Goal: Task Accomplishment & Management: Use online tool/utility

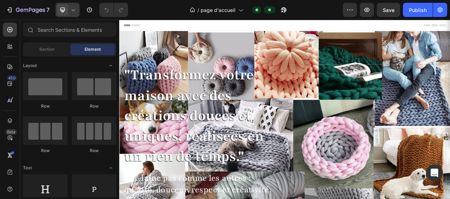
click at [76, 12] on icon at bounding box center [73, 9] width 7 height 7
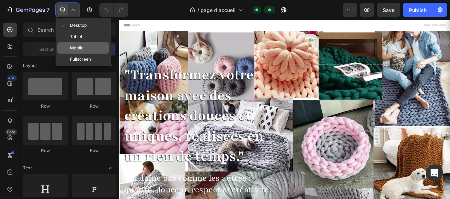
click at [73, 45] on span "Mobile" at bounding box center [76, 48] width 13 height 7
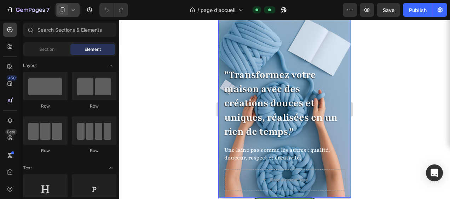
scroll to position [71, 0]
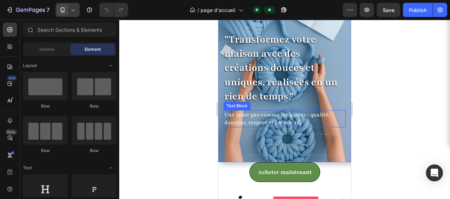
click at [250, 111] on p "Une laine pas comme les autres : qualité, douceur, respect et créativité." at bounding box center [284, 119] width 121 height 16
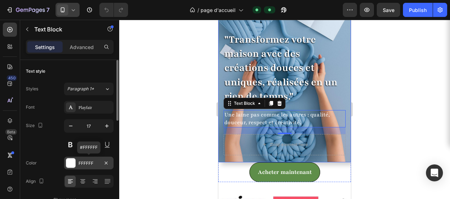
click at [84, 163] on div "FFFFFF" at bounding box center [89, 164] width 21 height 6
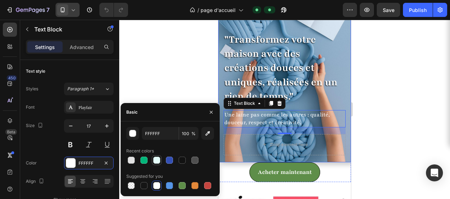
click at [155, 160] on div at bounding box center [156, 160] width 7 height 7
click at [132, 158] on div at bounding box center [131, 160] width 7 height 7
click at [155, 184] on div at bounding box center [156, 185] width 7 height 7
type input "FFFFFF"
click at [74, 146] on button at bounding box center [70, 145] width 13 height 13
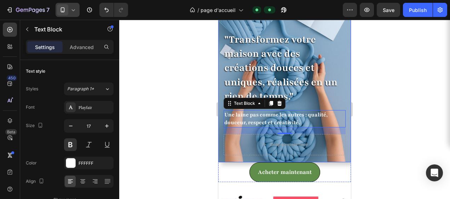
click at [221, 150] on div ""Transformez votre maison avec des créations douces et uniques, réalisées en un…" at bounding box center [284, 95] width 133 height 136
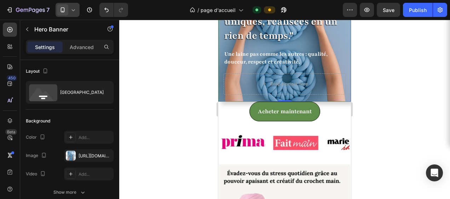
scroll to position [141, 0]
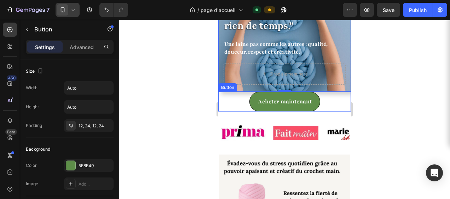
click at [243, 96] on div "Acheter maintenant Button" at bounding box center [284, 102] width 133 height 20
click at [267, 82] on icon at bounding box center [266, 85] width 6 height 6
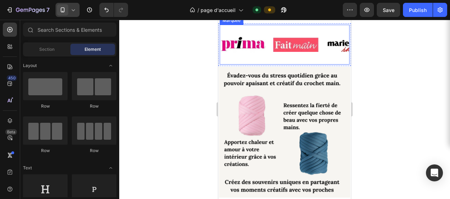
scroll to position [212, 0]
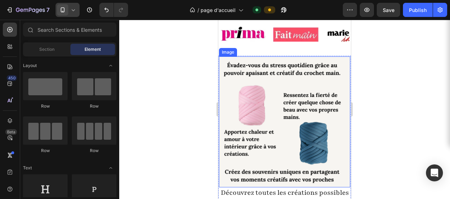
click at [232, 86] on img at bounding box center [284, 122] width 131 height 131
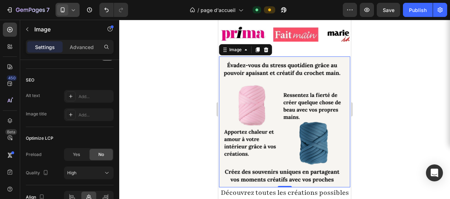
scroll to position [389, 0]
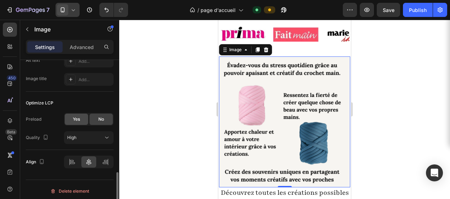
click at [79, 114] on div "Yes" at bounding box center [76, 119] width 23 height 11
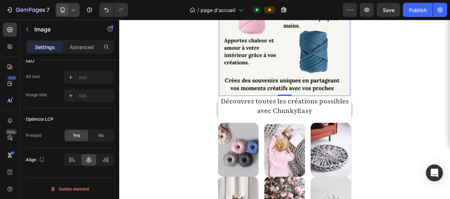
scroll to position [318, 0]
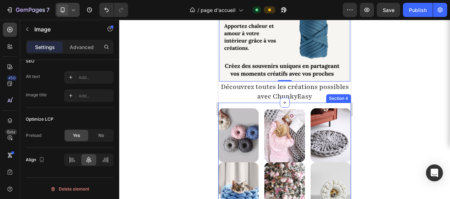
click at [255, 103] on div "Image Image Image Image Image Image Section 4" at bounding box center [284, 165] width 133 height 125
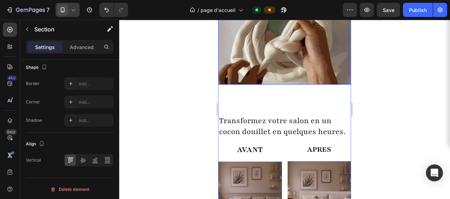
scroll to position [637, 0]
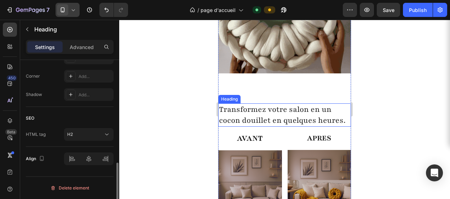
click at [261, 113] on h2 "Transformez votre salon en un cocon douillet en quelques heures." at bounding box center [284, 115] width 133 height 23
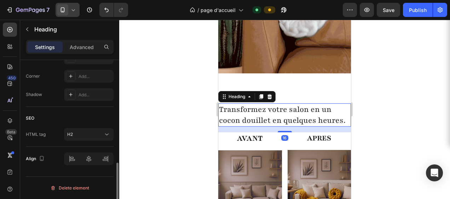
scroll to position [0, 0]
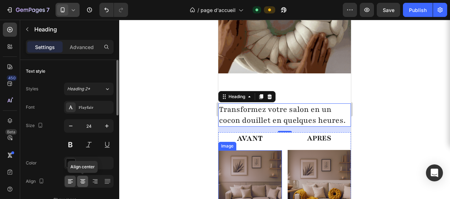
click at [83, 181] on icon at bounding box center [83, 181] width 4 height 1
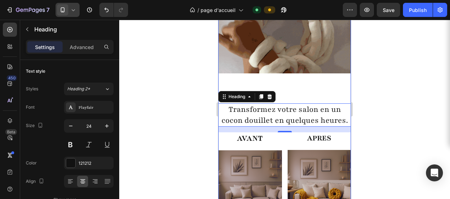
click at [306, 90] on div "Image Transformez votre salon en un cocon douillet en quelques heures. Heading …" at bounding box center [284, 100] width 133 height 319
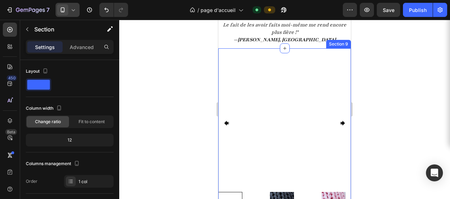
scroll to position [1132, 0]
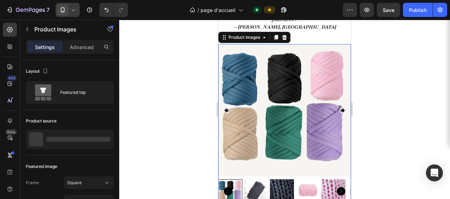
click at [262, 140] on img at bounding box center [284, 110] width 133 height 133
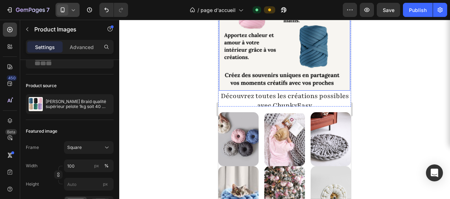
scroll to position [318, 0]
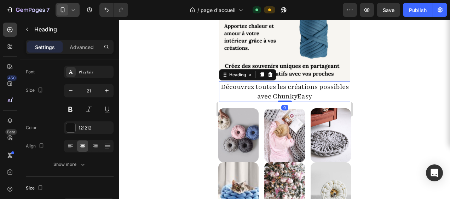
click at [283, 93] on h2 "Découvrez toutes les créations possibles avec ChunkyEasy" at bounding box center [284, 92] width 131 height 21
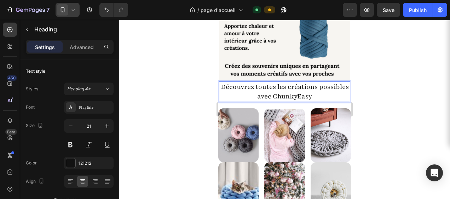
click at [284, 87] on h2 "Découvrez toutes les créations possibles avec ChunkyEasy" at bounding box center [284, 92] width 131 height 21
click at [327, 89] on p "Découvrez toutes les créations possibles avec ChunkyEasy" at bounding box center [285, 91] width 130 height 19
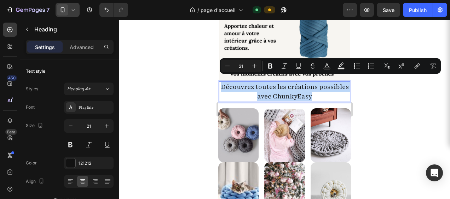
drag, startPoint x: 328, startPoint y: 92, endPoint x: 231, endPoint y: 82, distance: 97.4
click at [231, 82] on p "Découvrez toutes les créations possibles avec ChunkyEasy" at bounding box center [285, 91] width 130 height 19
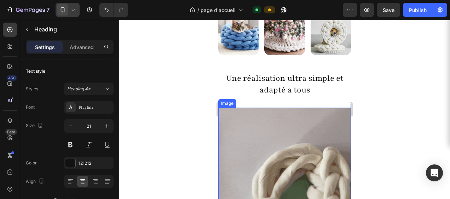
scroll to position [460, 0]
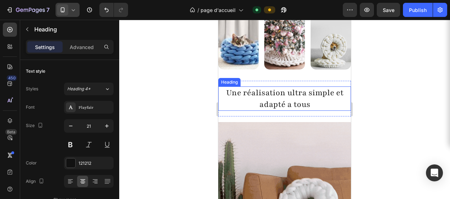
click at [238, 89] on h2 "Une réalisation ultra simple et adapté a tous" at bounding box center [284, 99] width 133 height 24
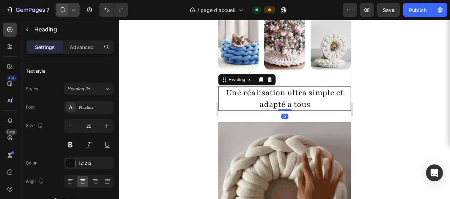
click at [240, 87] on h2 "Une réalisation ultra simple et adapté a tous" at bounding box center [284, 99] width 133 height 24
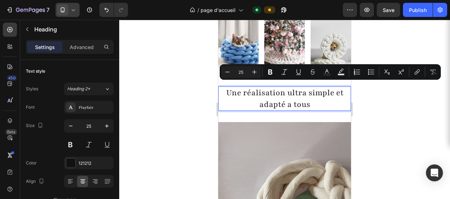
click at [239, 90] on p "Une réalisation ultra simple et adapté a tous" at bounding box center [284, 98] width 131 height 23
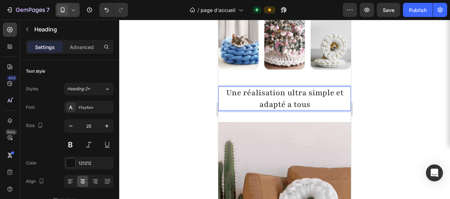
click at [238, 89] on p "Une réalisation ultra simple et adapté a tous" at bounding box center [284, 98] width 131 height 23
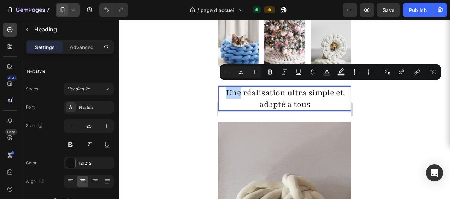
drag, startPoint x: 238, startPoint y: 89, endPoint x: 226, endPoint y: 88, distance: 12.5
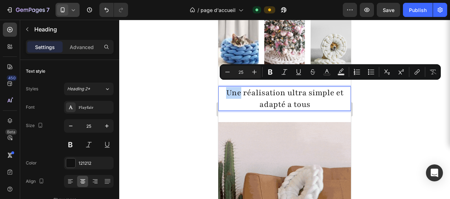
click at [226, 88] on p "Une réalisation ultra simple et adapté a tous" at bounding box center [284, 98] width 131 height 23
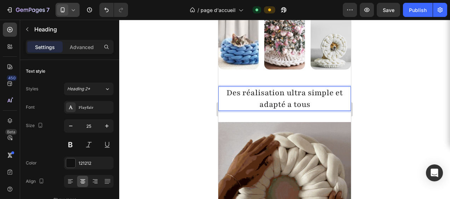
click at [281, 88] on p "Des réalisation ultra simple et adapté a tous" at bounding box center [284, 98] width 131 height 23
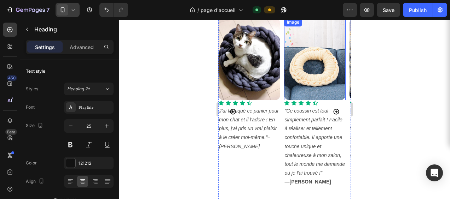
scroll to position [849, 0]
